Goal: Find contact information

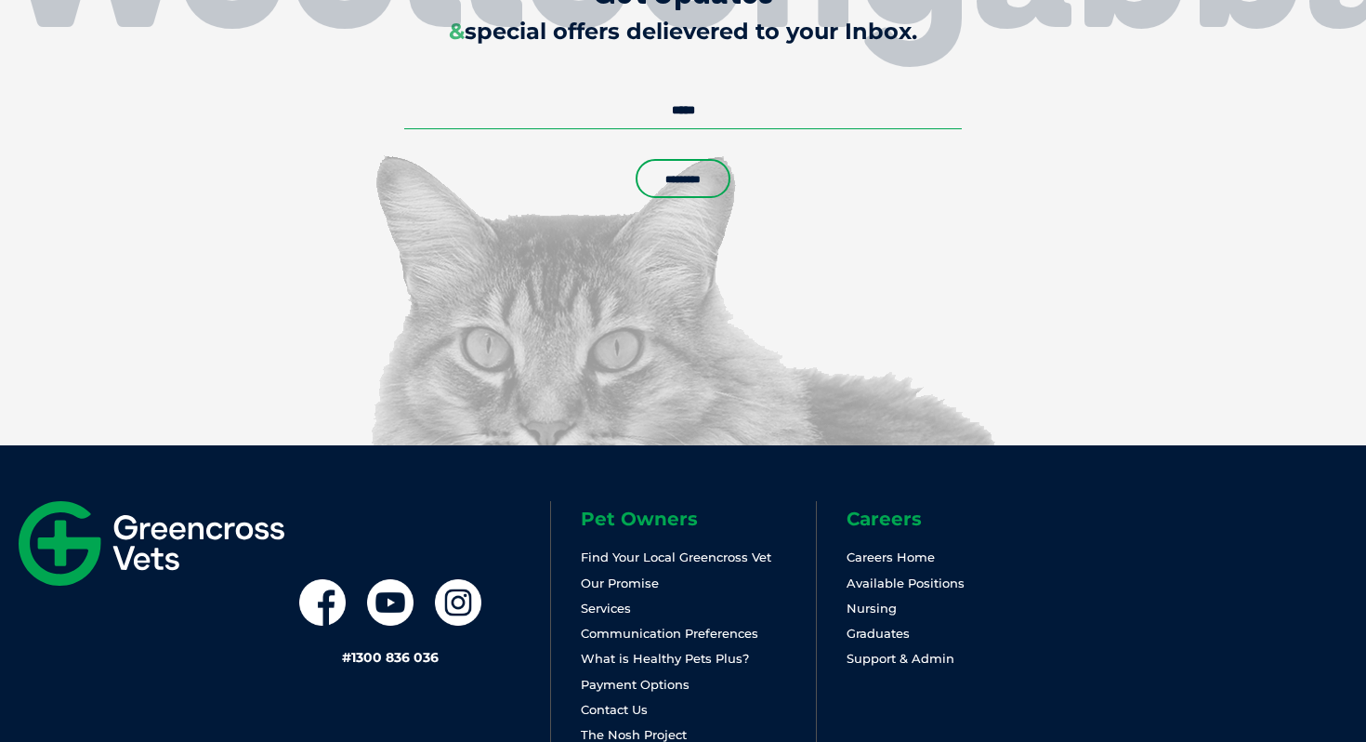
scroll to position [5597, 0]
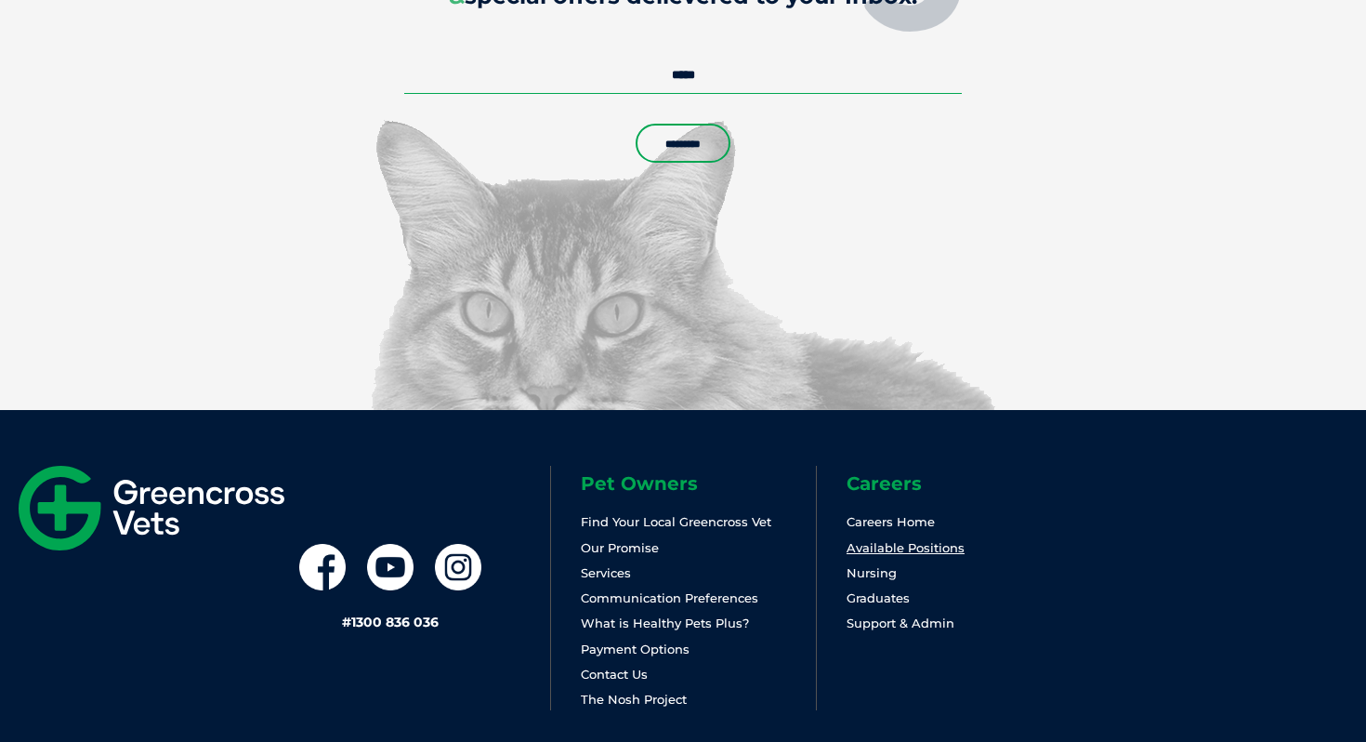
click at [899, 540] on link "Available Positions" at bounding box center [906, 547] width 118 height 15
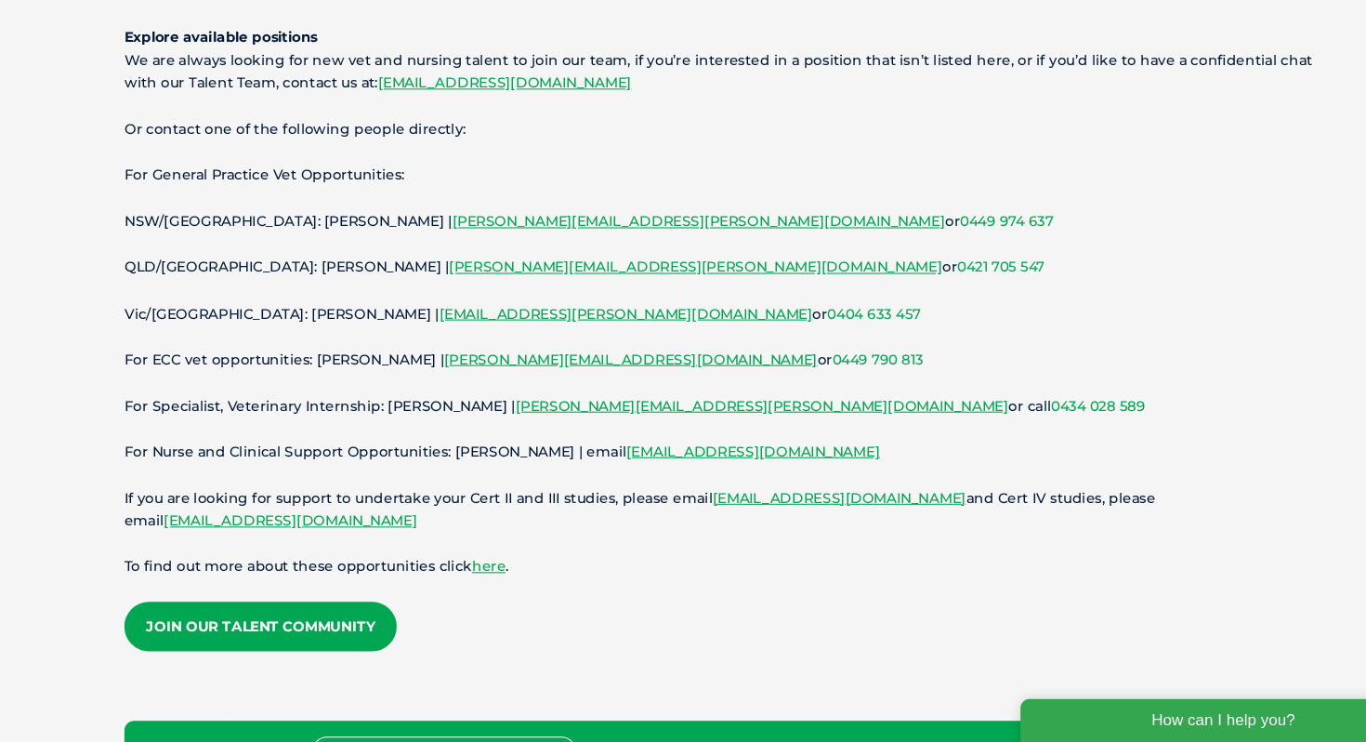
scroll to position [186, 0]
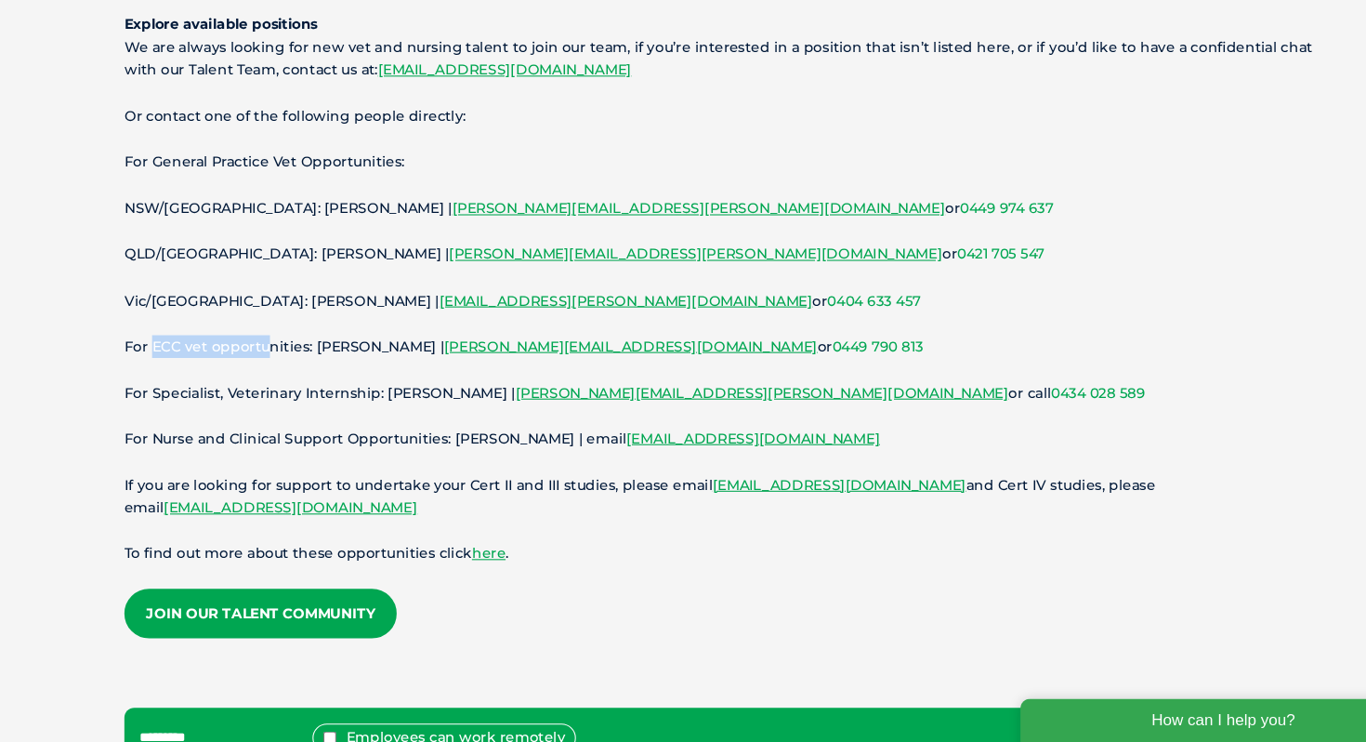
drag, startPoint x: 154, startPoint y: 368, endPoint x: 258, endPoint y: 368, distance: 104.1
click at [258, 368] on p "For ECC vet opportunities: Prachi Sawant | Prachi.Sawant@gxltd.com.au or 0449 7…" at bounding box center [682, 370] width 1115 height 21
click at [219, 334] on p "Vic/SA: Victoria McKeown | Victoria.Mckeown@gxltd.com.au or 0404 633 457" at bounding box center [682, 327] width 1115 height 21
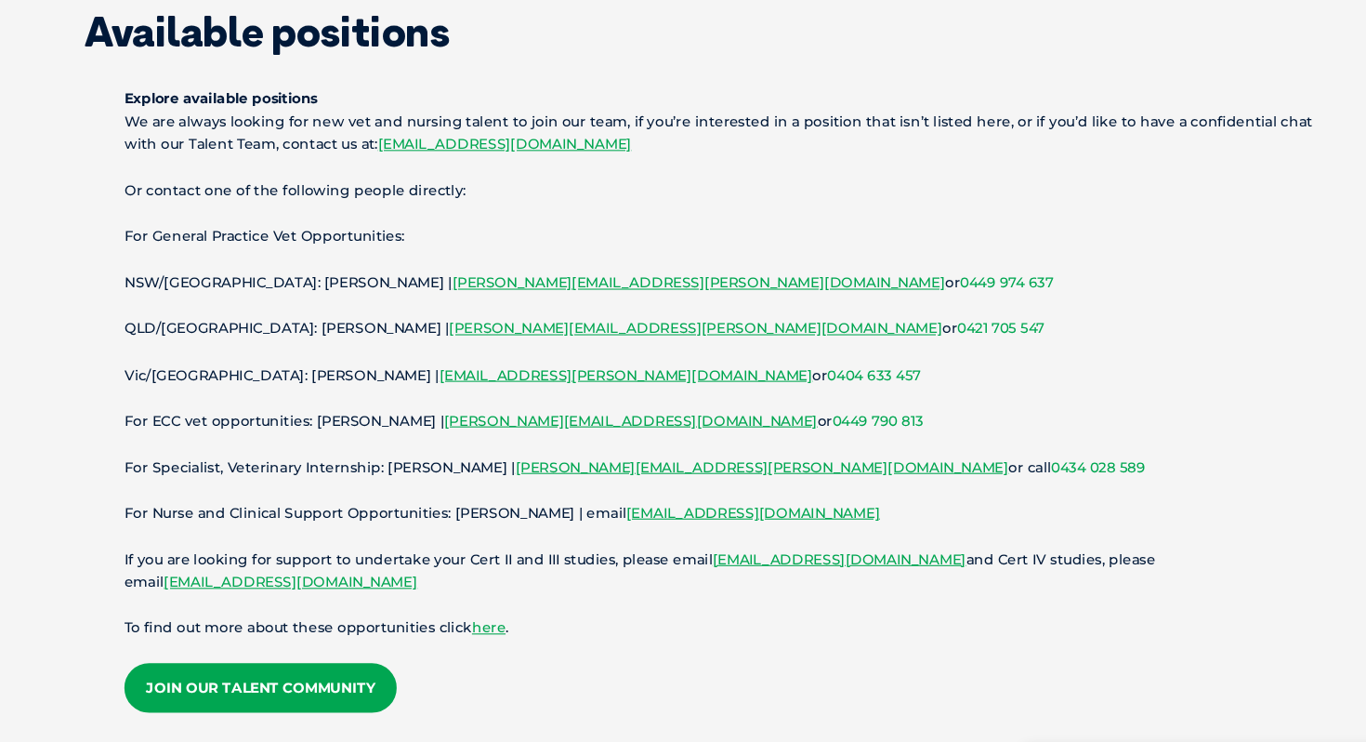
scroll to position [152, 0]
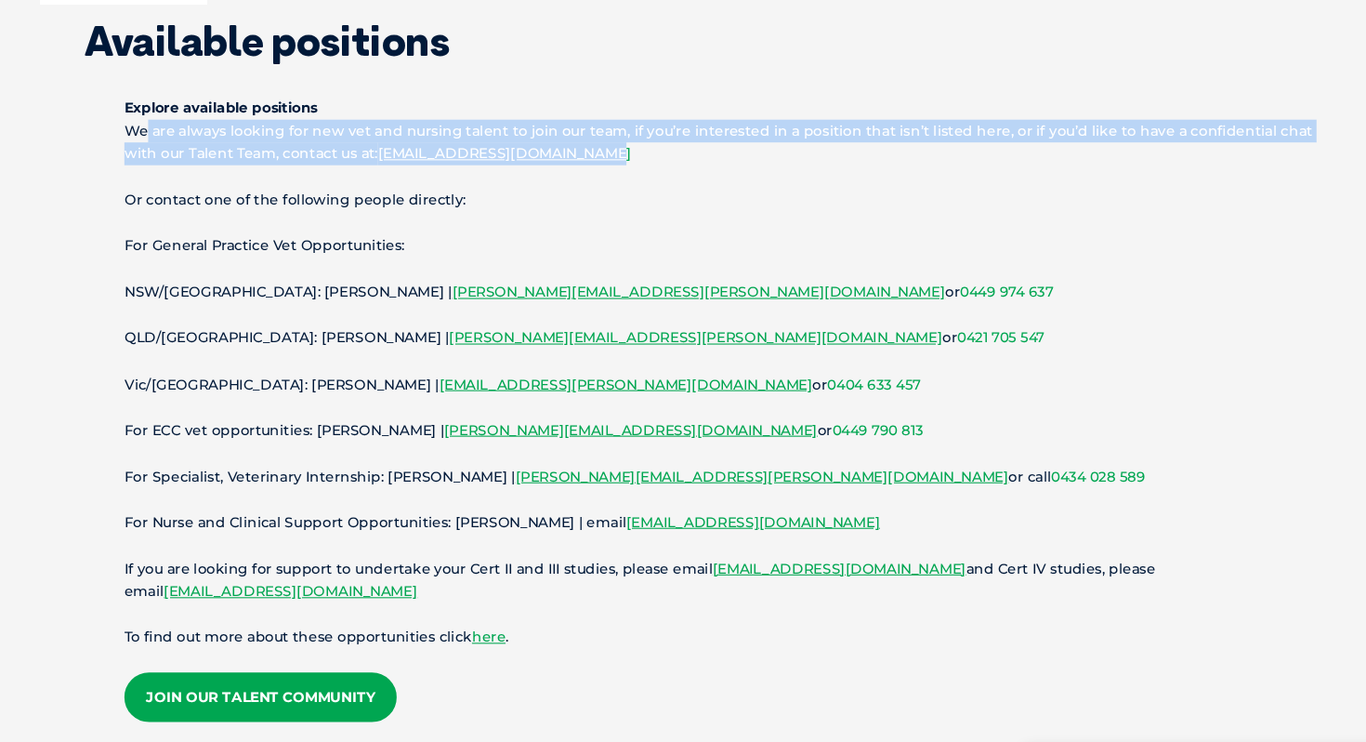
drag, startPoint x: 135, startPoint y: 129, endPoint x: 577, endPoint y: 154, distance: 443.2
click at [578, 154] on p "Explore available positions We are always looking for new vet and nursing talen…" at bounding box center [682, 123] width 1115 height 65
click at [577, 154] on p "Explore available positions We are always looking for new vet and nursing talen…" at bounding box center [682, 123] width 1115 height 65
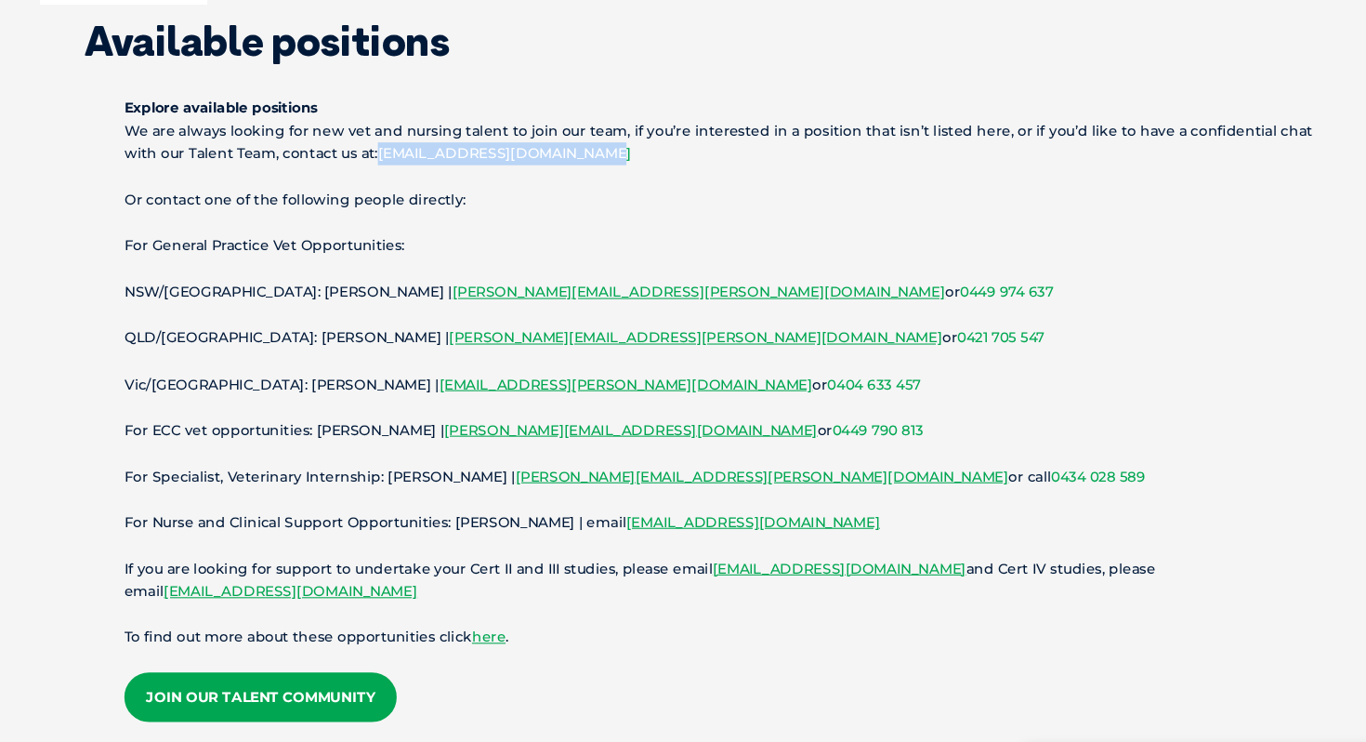
drag, startPoint x: 546, startPoint y: 145, endPoint x: 332, endPoint y: 149, distance: 213.8
click at [332, 149] on p "Explore available positions We are always looking for new vet and nursing talen…" at bounding box center [682, 123] width 1115 height 65
copy link "vetrecruitment@gxltd.com.au"
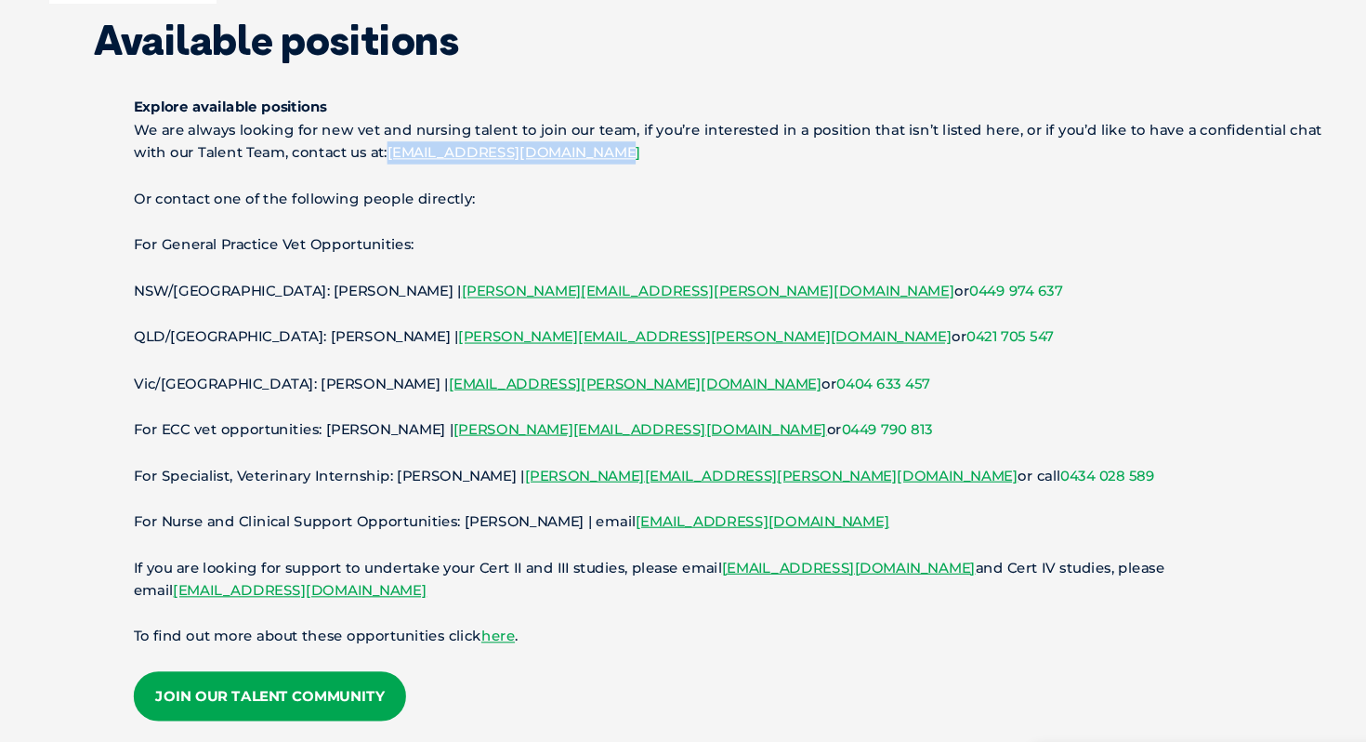
scroll to position [150, 0]
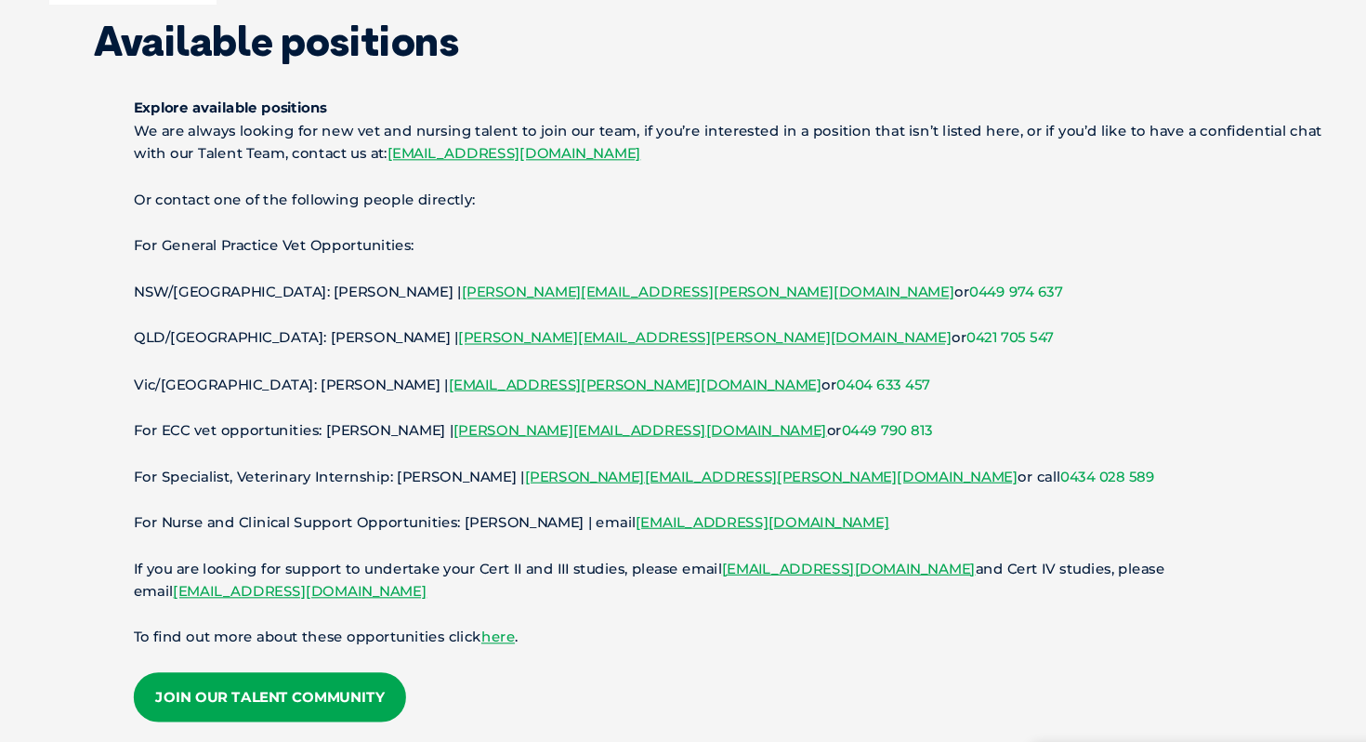
click at [552, 147] on p "Explore available positions We are always looking for new vet and nursing talen…" at bounding box center [682, 126] width 1115 height 65
drag, startPoint x: 545, startPoint y: 147, endPoint x: 332, endPoint y: 150, distance: 212.9
click at [332, 150] on p "Explore available positions We are always looking for new vet and nursing talen…" at bounding box center [682, 126] width 1115 height 65
copy link "vetrecruitment@gxltd.com.au"
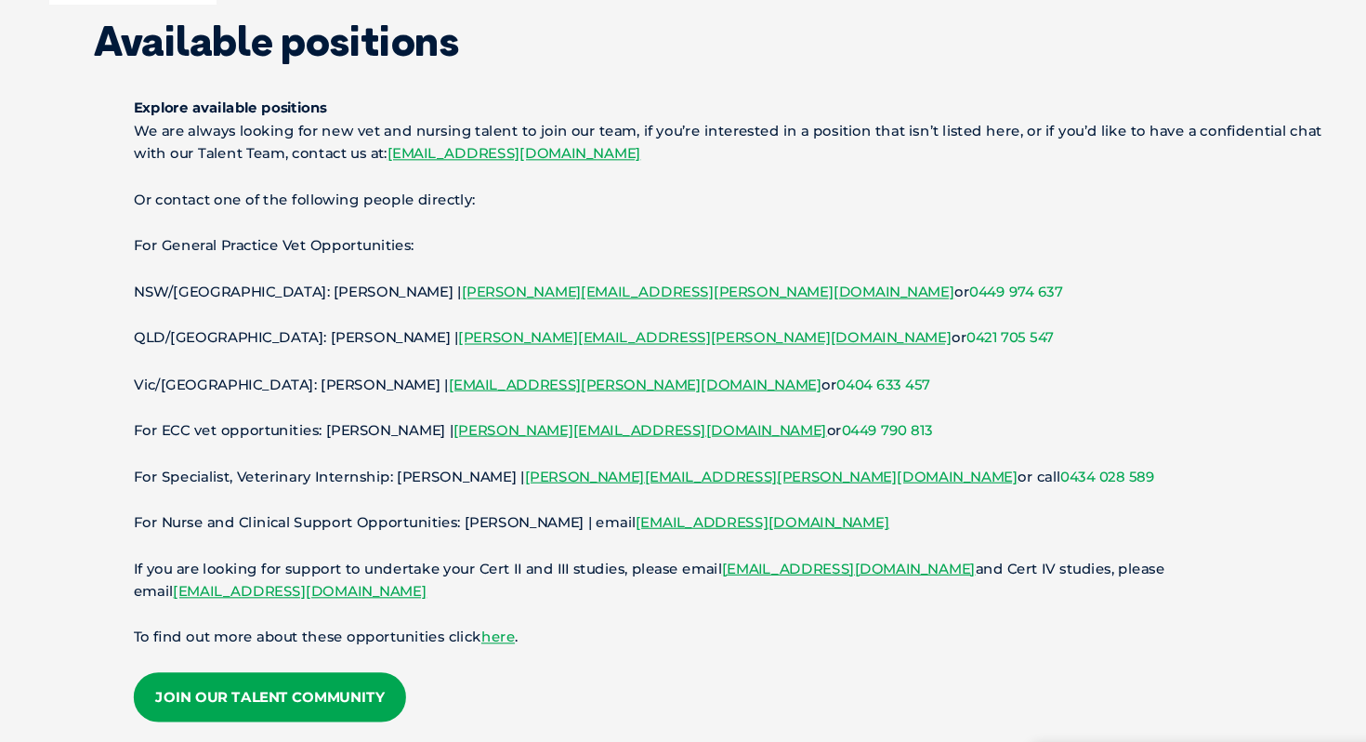
scroll to position [0, 0]
